Goal: Transaction & Acquisition: Purchase product/service

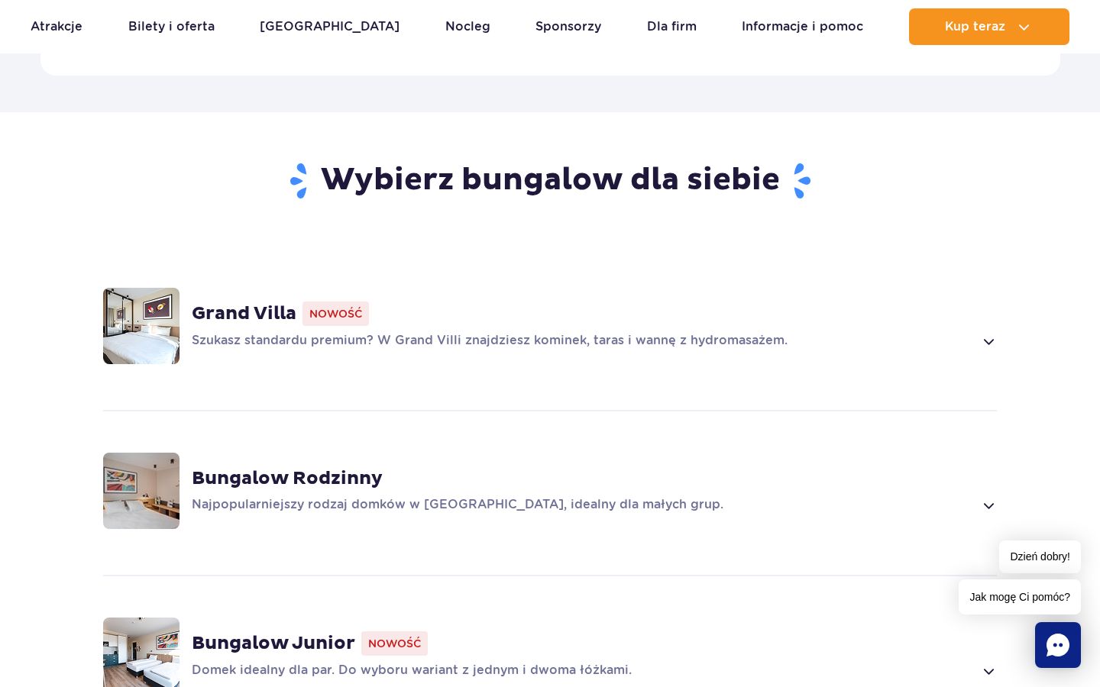
scroll to position [1026, 0]
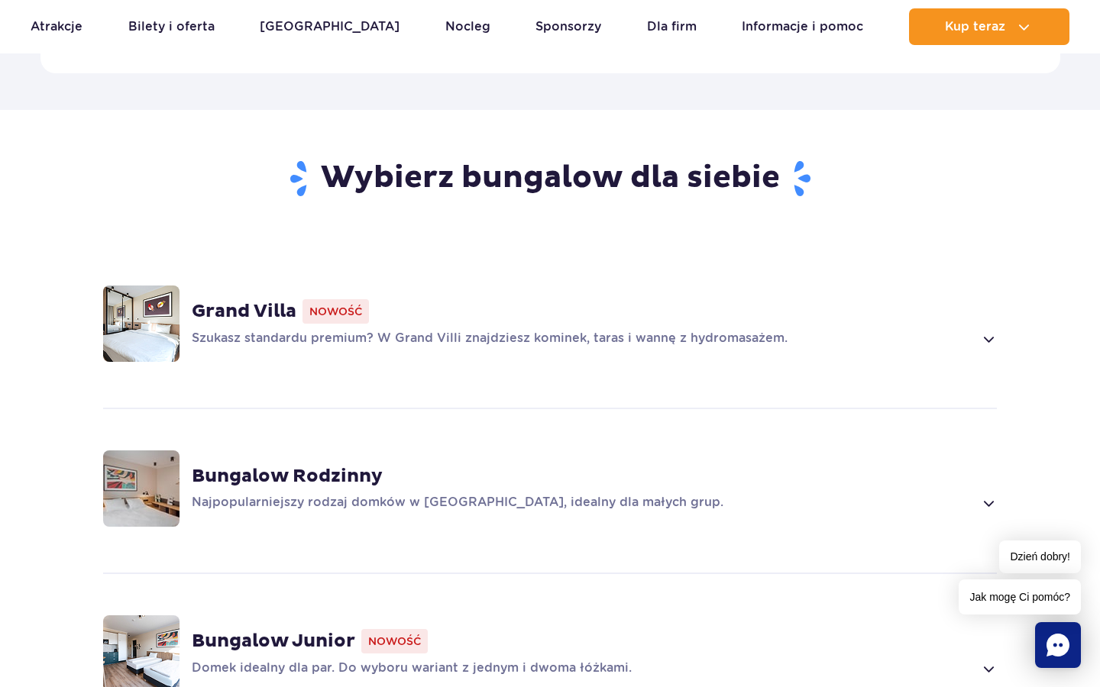
click at [985, 338] on span at bounding box center [988, 339] width 18 height 18
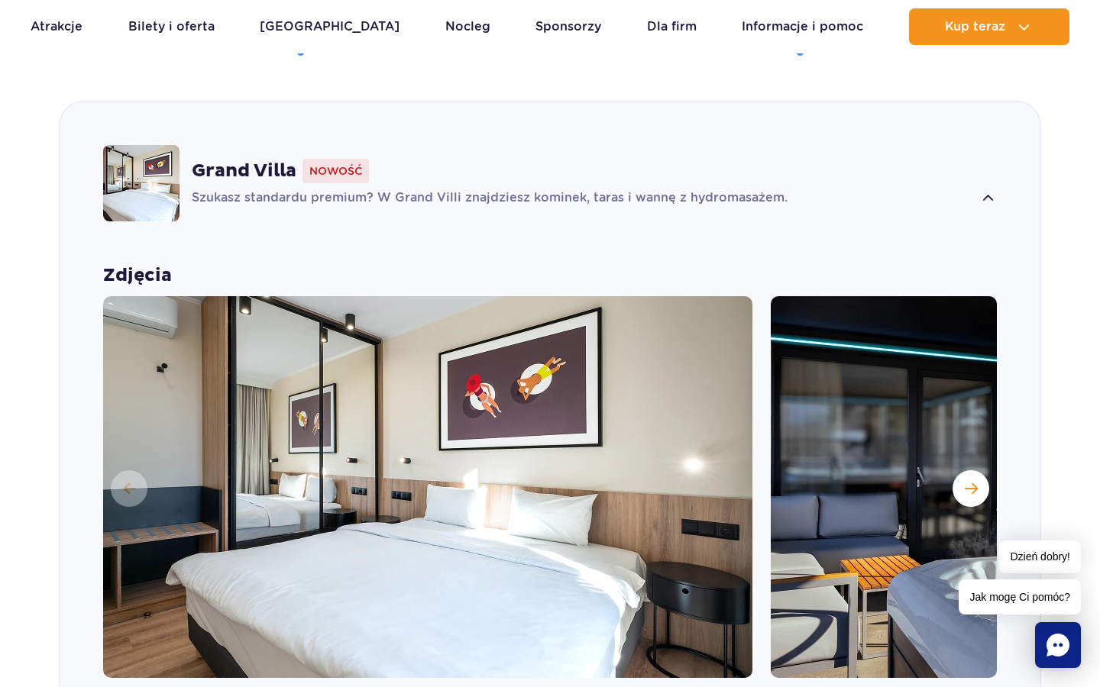
scroll to position [1199, 0]
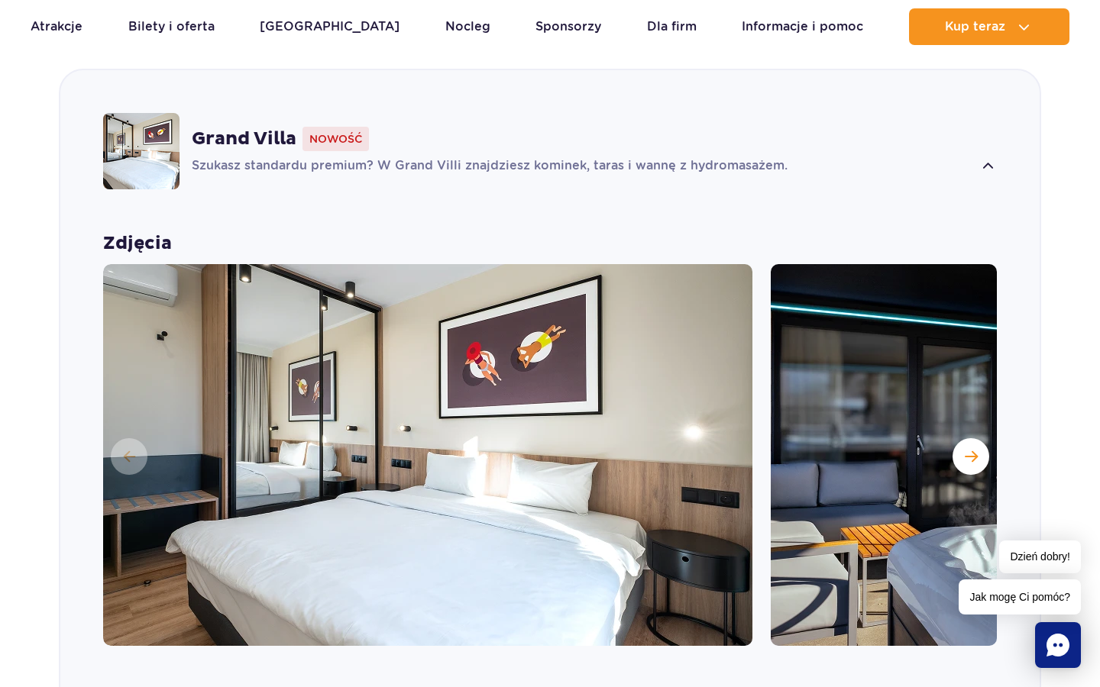
click at [986, 160] on span at bounding box center [988, 166] width 18 height 18
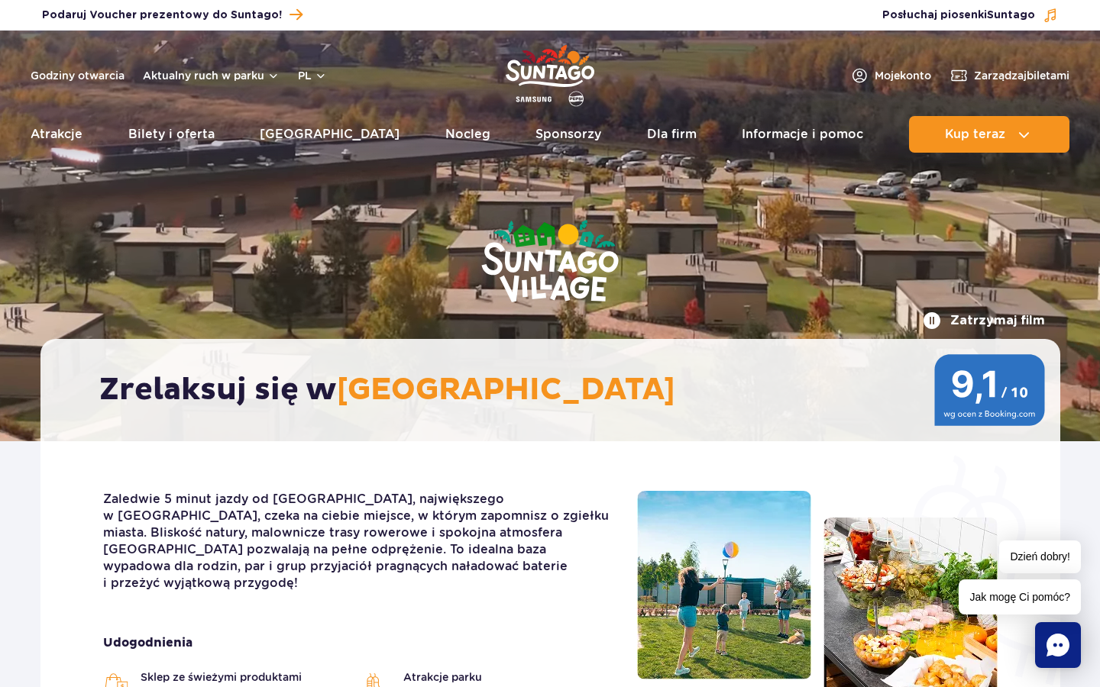
scroll to position [0, 0]
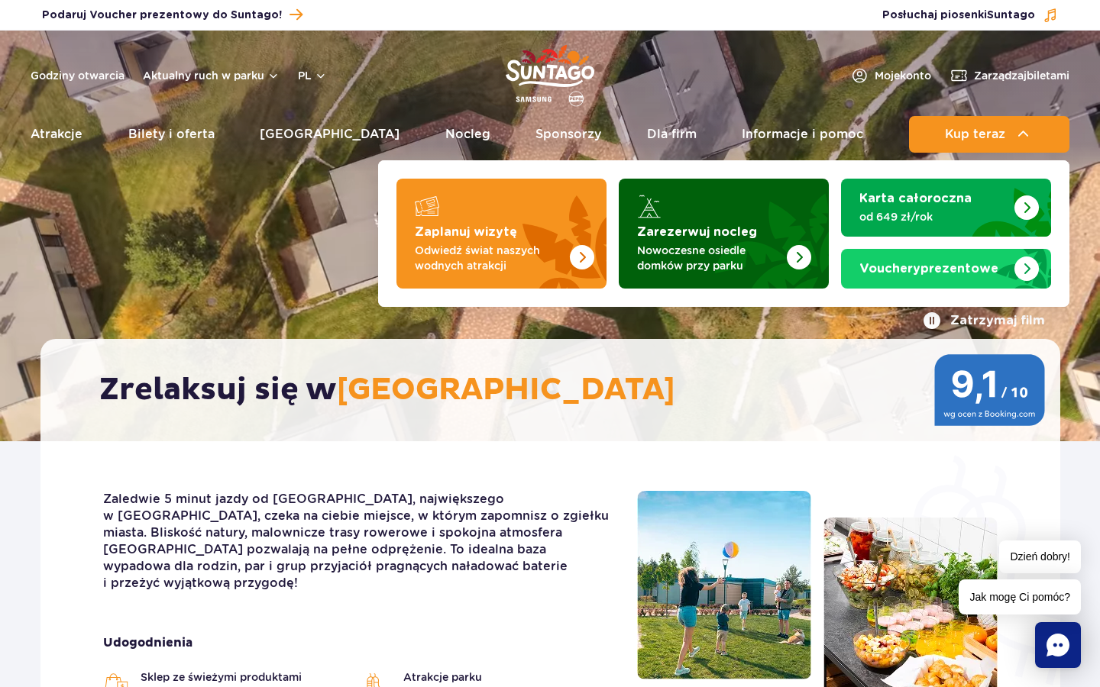
click at [804, 247] on img "Zarezerwuj nocleg" at bounding box center [799, 257] width 24 height 24
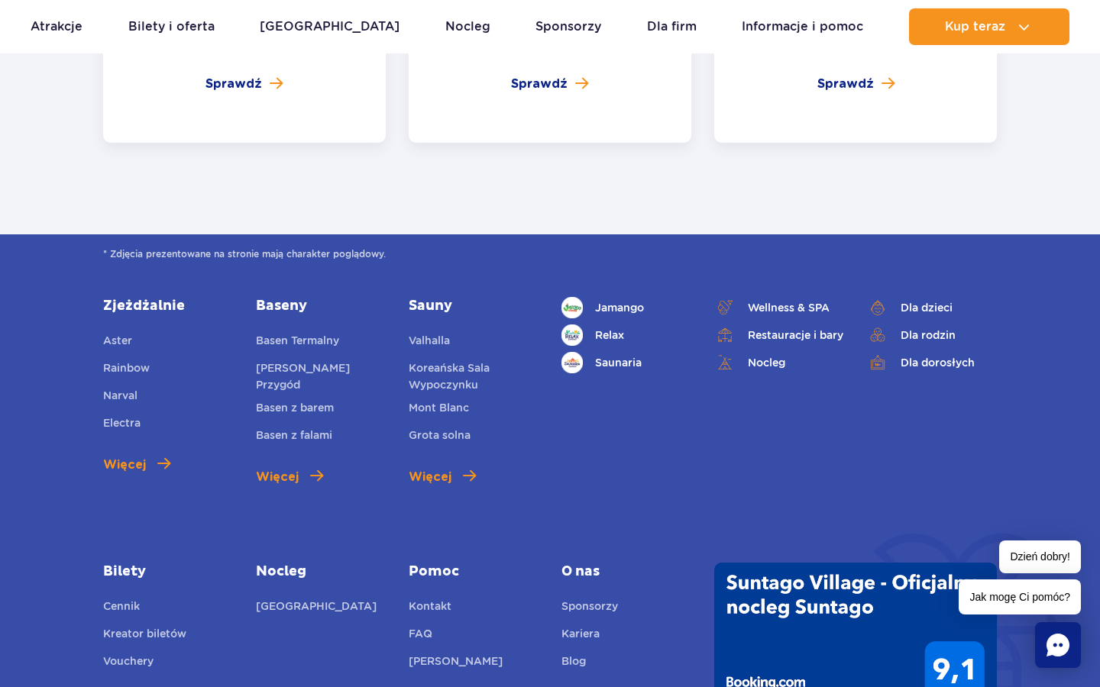
scroll to position [5878, 0]
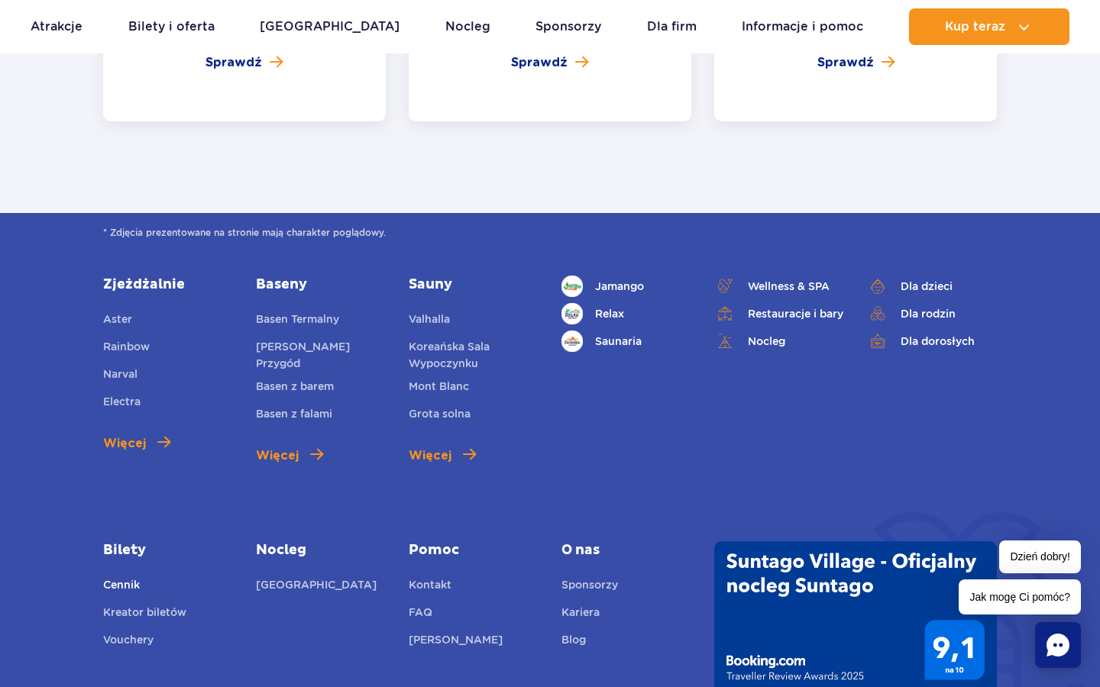
click at [126, 577] on link "Cennik" at bounding box center [121, 587] width 37 height 21
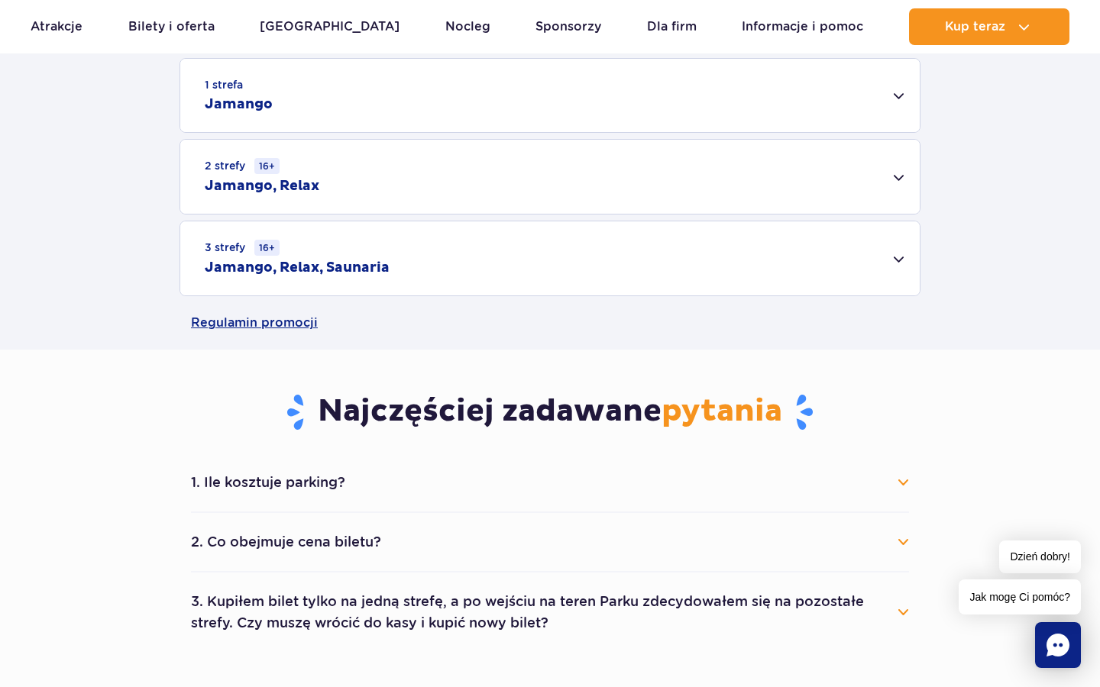
scroll to position [529, 0]
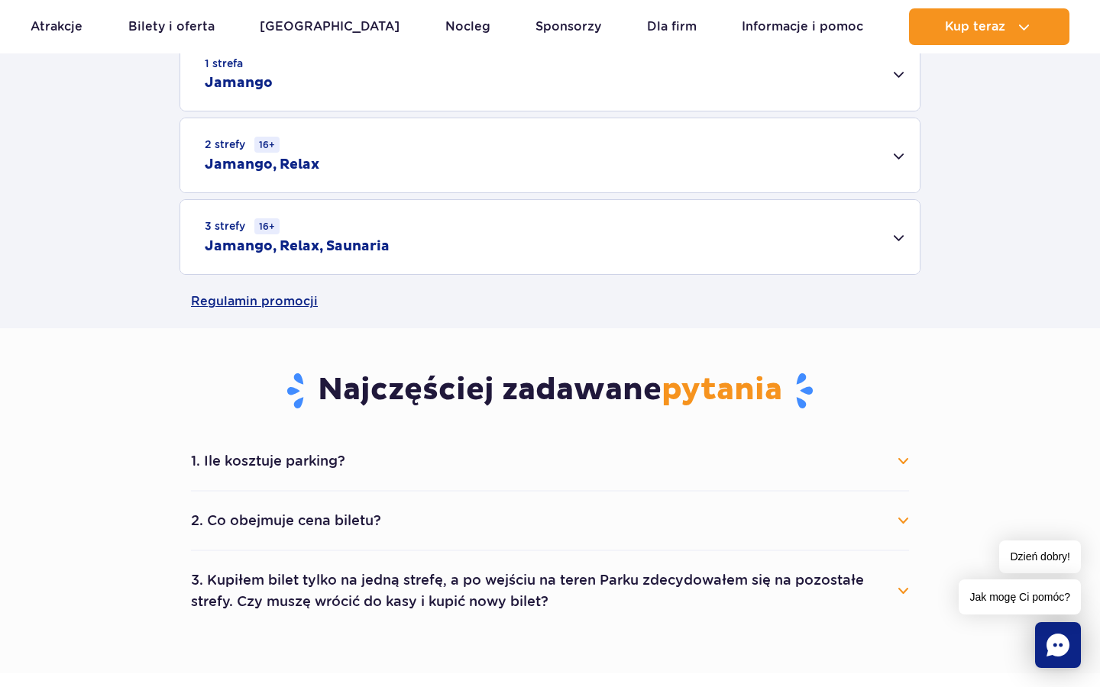
click at [256, 516] on button "2. Co obejmuje cena biletu?" at bounding box center [550, 521] width 718 height 34
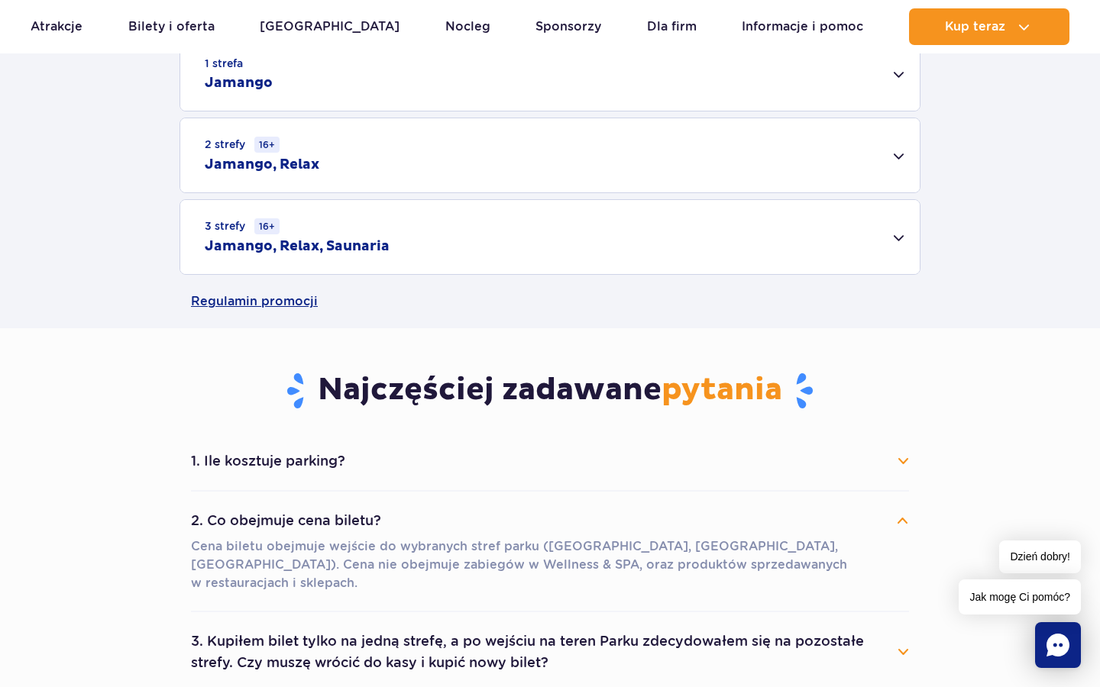
click at [256, 516] on button "2. Co obejmuje cena biletu?" at bounding box center [550, 521] width 718 height 34
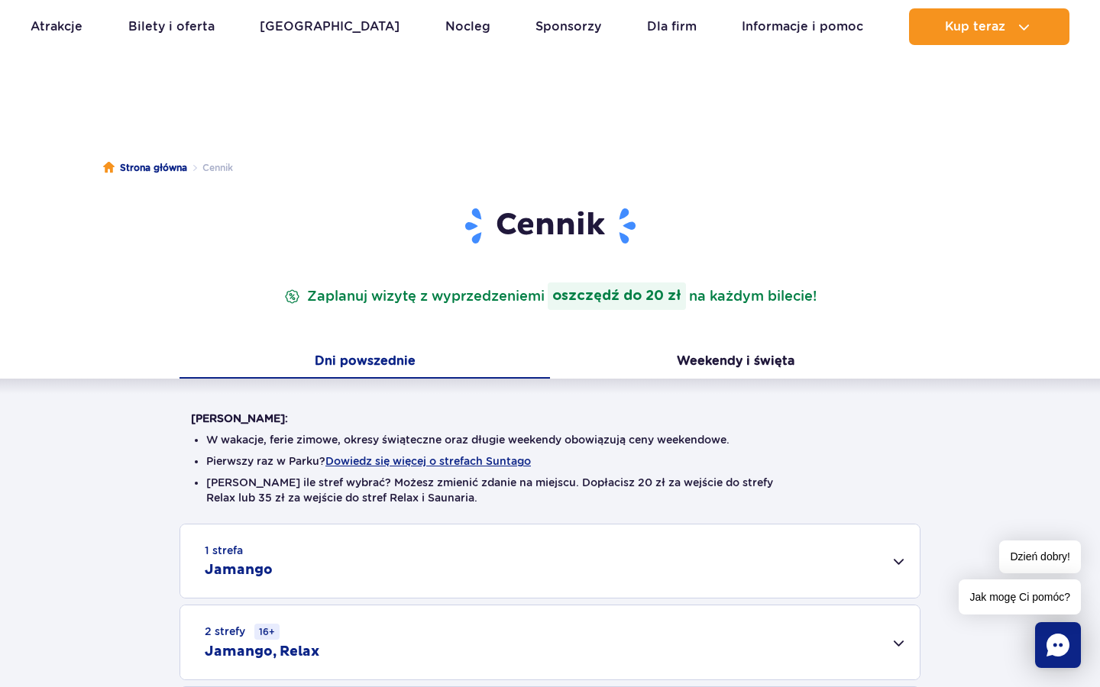
scroll to position [222, 0]
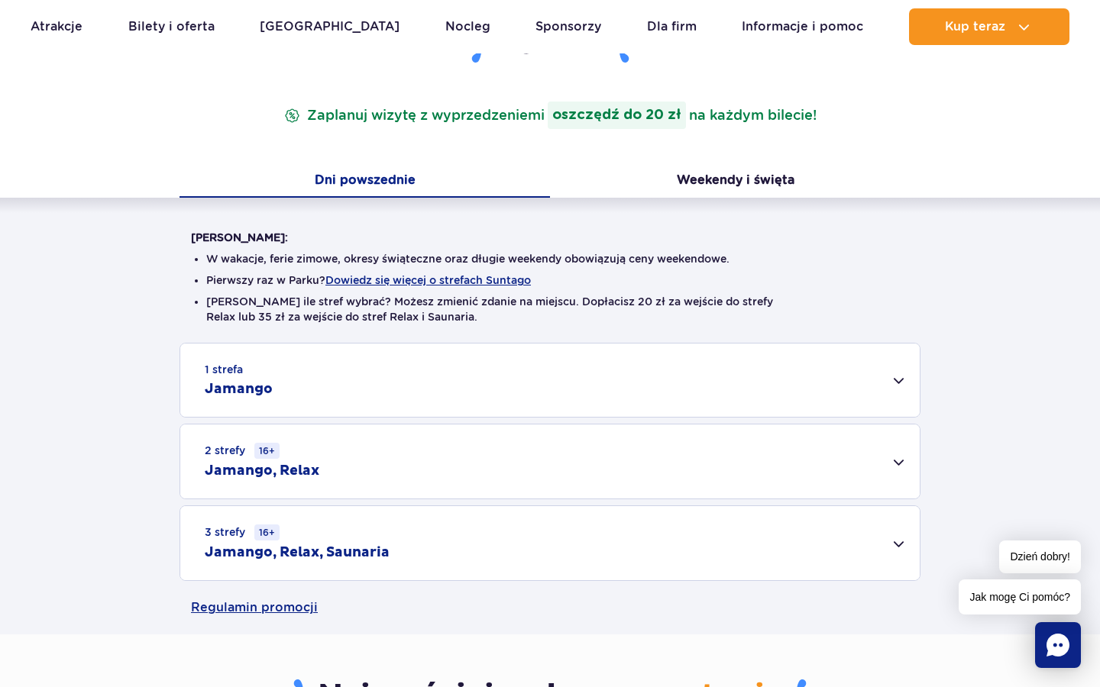
click at [294, 378] on div "1 strefa Jamango" at bounding box center [549, 380] width 739 height 73
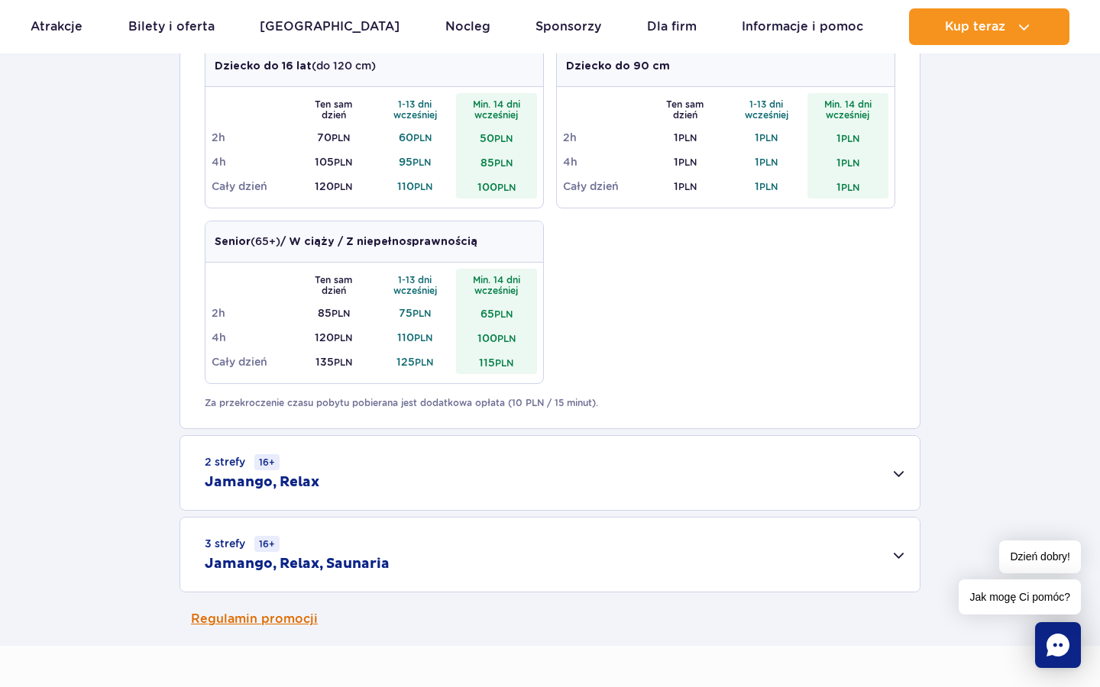
scroll to position [775, 0]
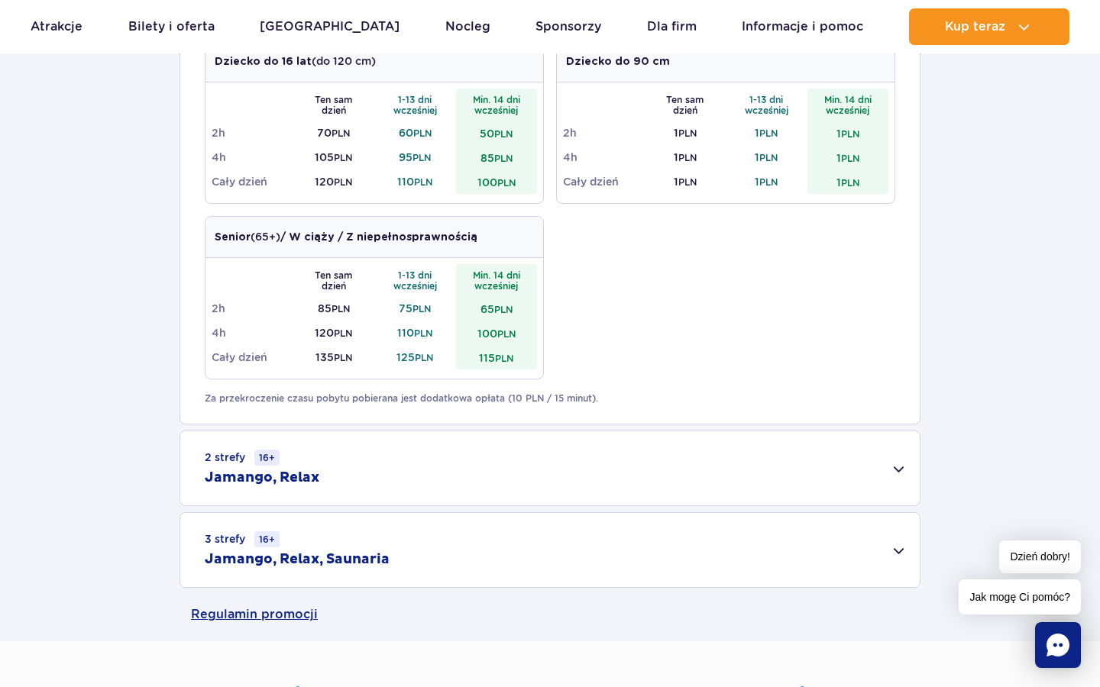
click at [493, 481] on div "2 strefy 16+ Jamango, Relax" at bounding box center [549, 469] width 739 height 74
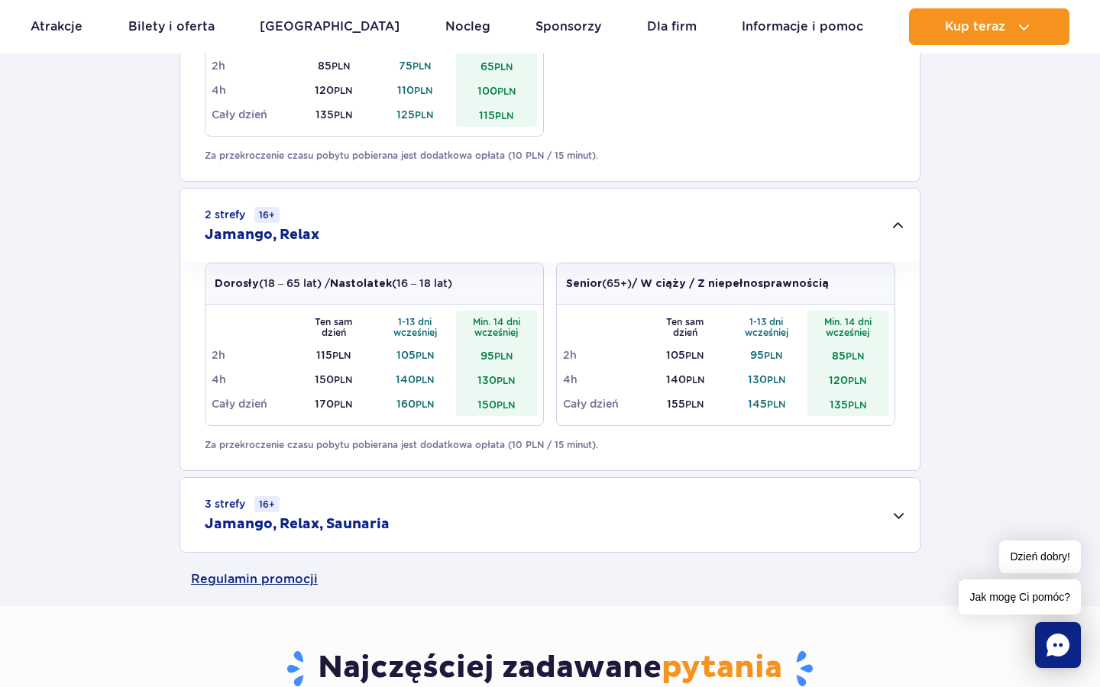
scroll to position [1020, 0]
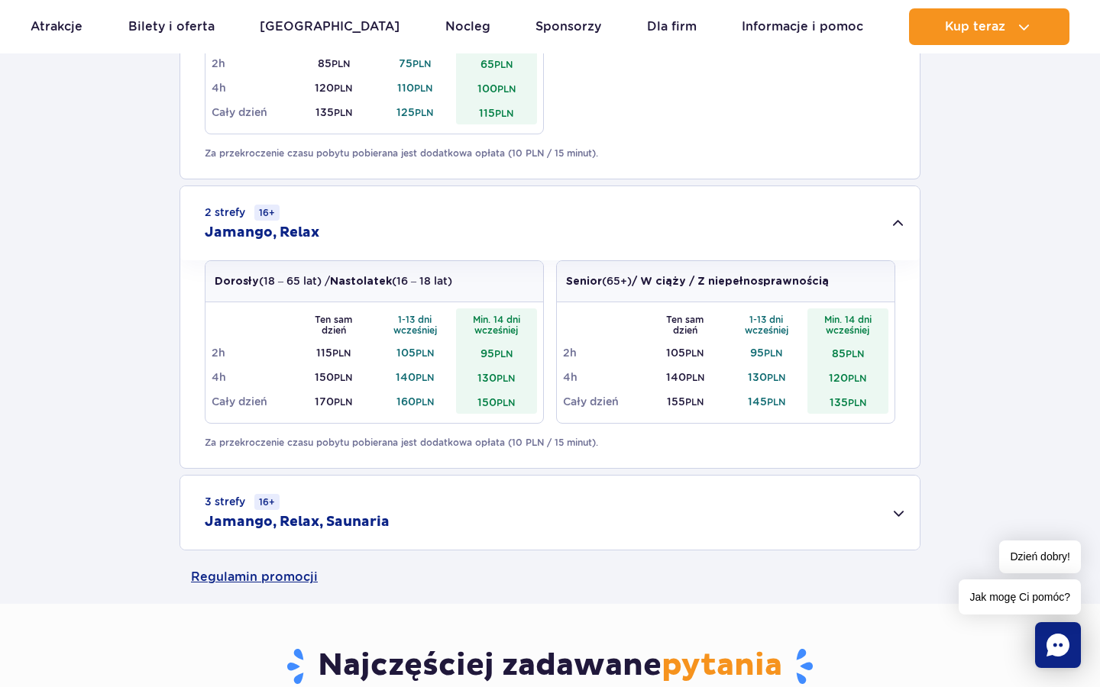
click at [487, 500] on div "3 strefy 16+ Jamango, Relax, Saunaria" at bounding box center [549, 513] width 739 height 74
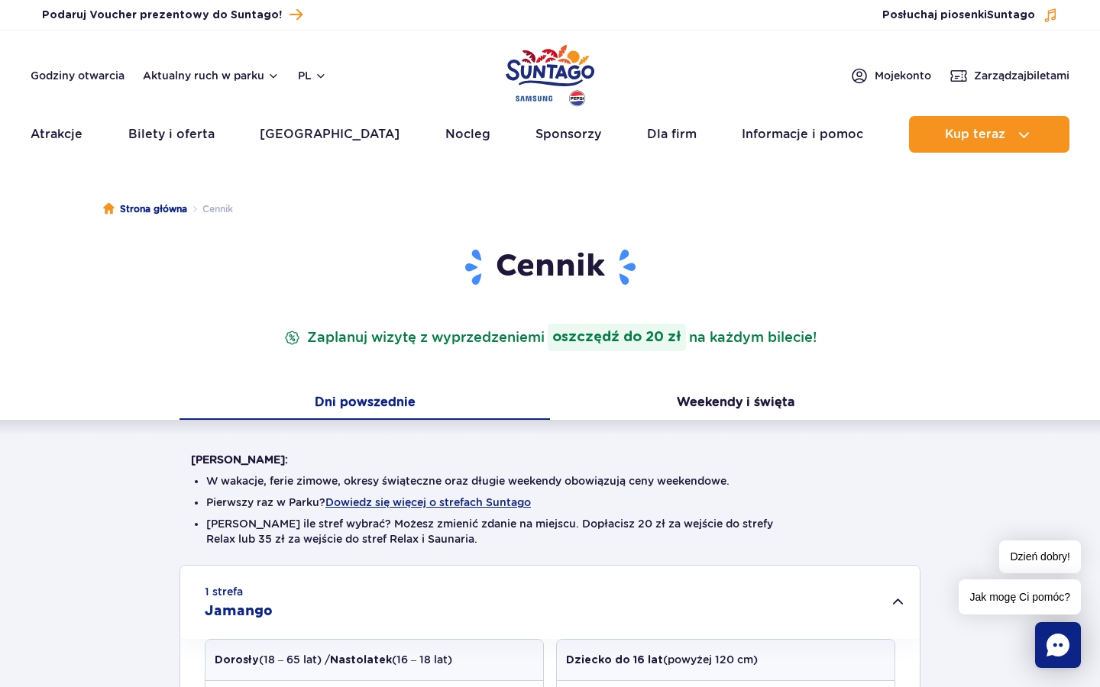
scroll to position [0, 0]
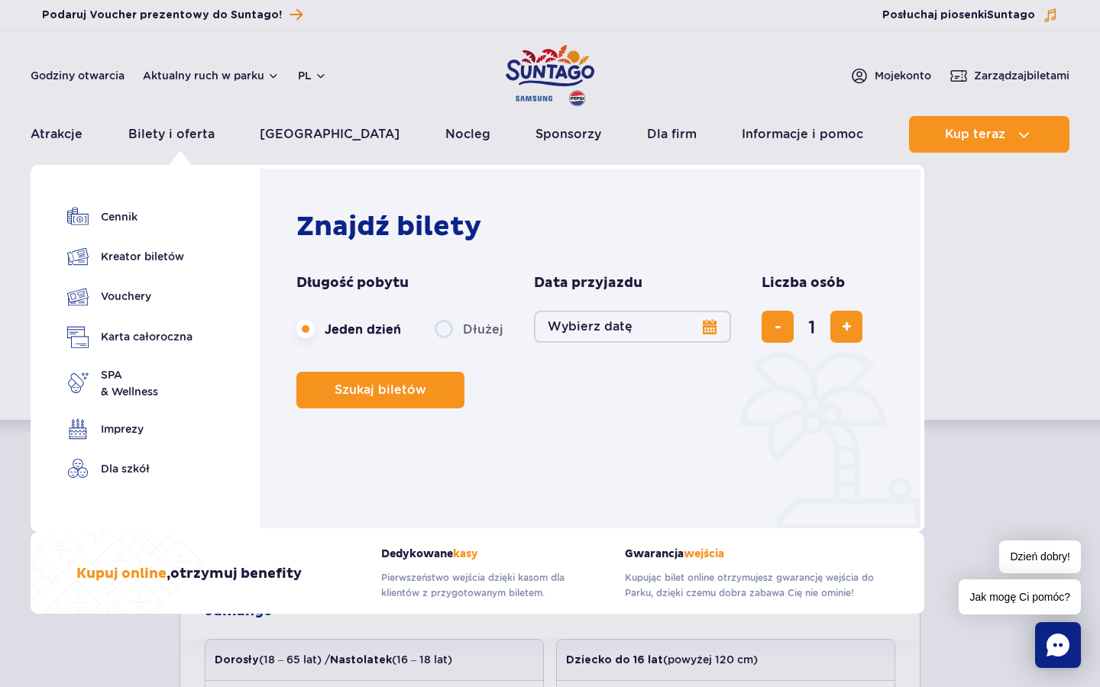
click at [688, 326] on button "Wybierz datę" at bounding box center [632, 327] width 197 height 32
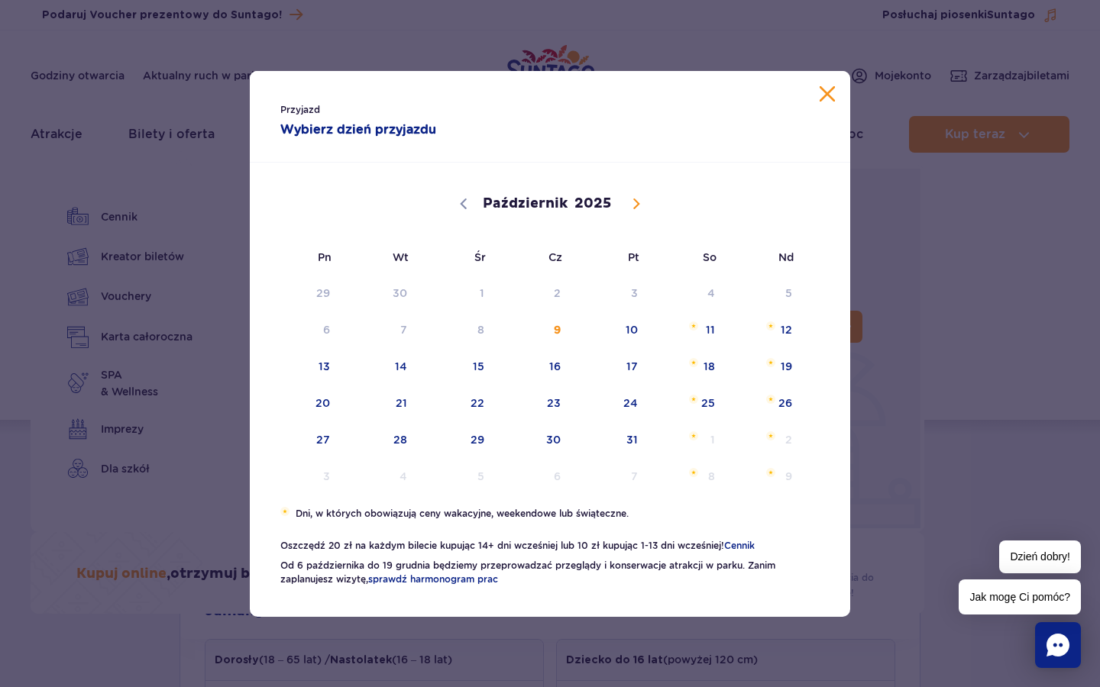
click at [634, 207] on icon at bounding box center [636, 204] width 5 height 10
select select "10"
click at [326, 367] on span "10" at bounding box center [303, 366] width 77 height 35
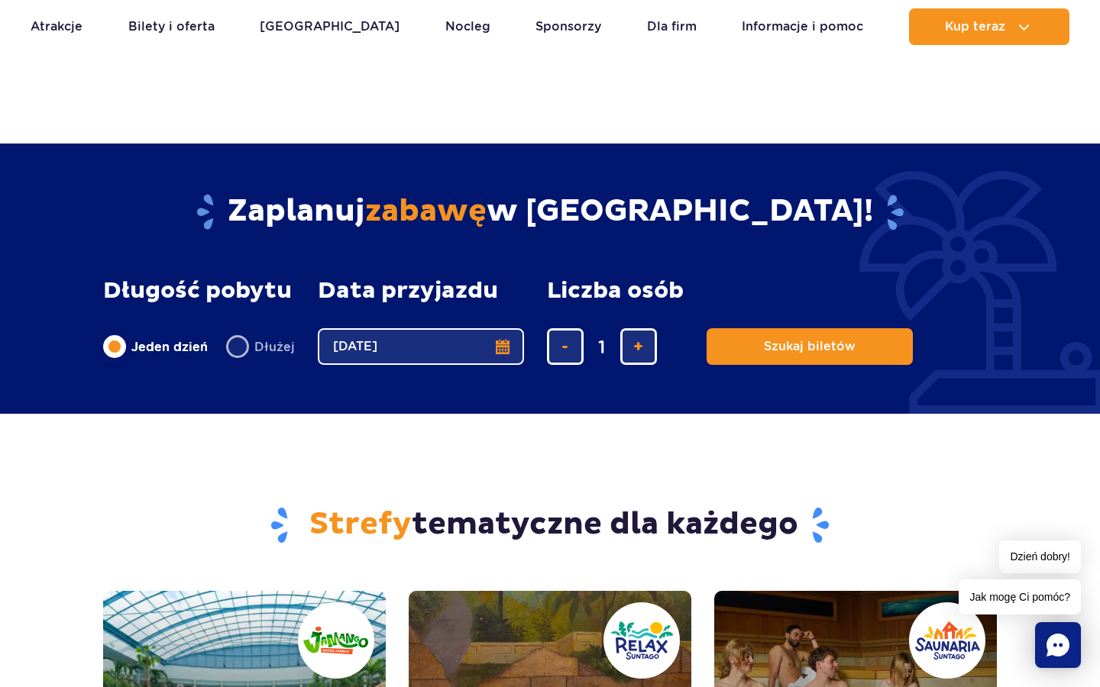
scroll to position [2126, 0]
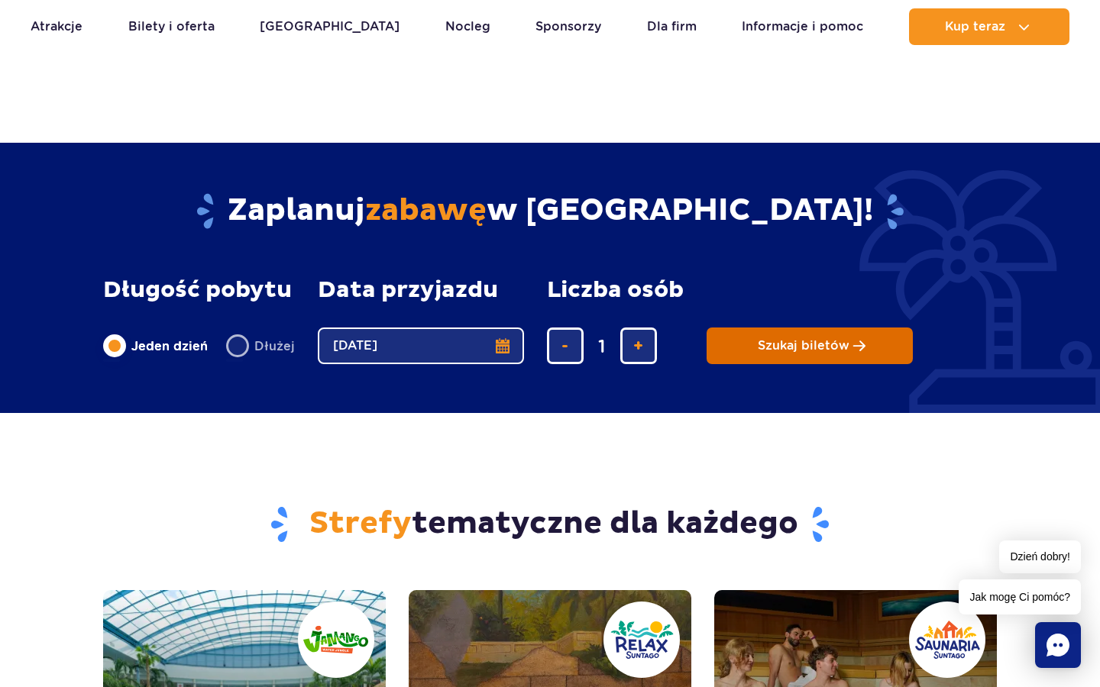
click at [762, 348] on span "Szukaj biletów" at bounding box center [804, 346] width 92 height 14
